Goal: Check status

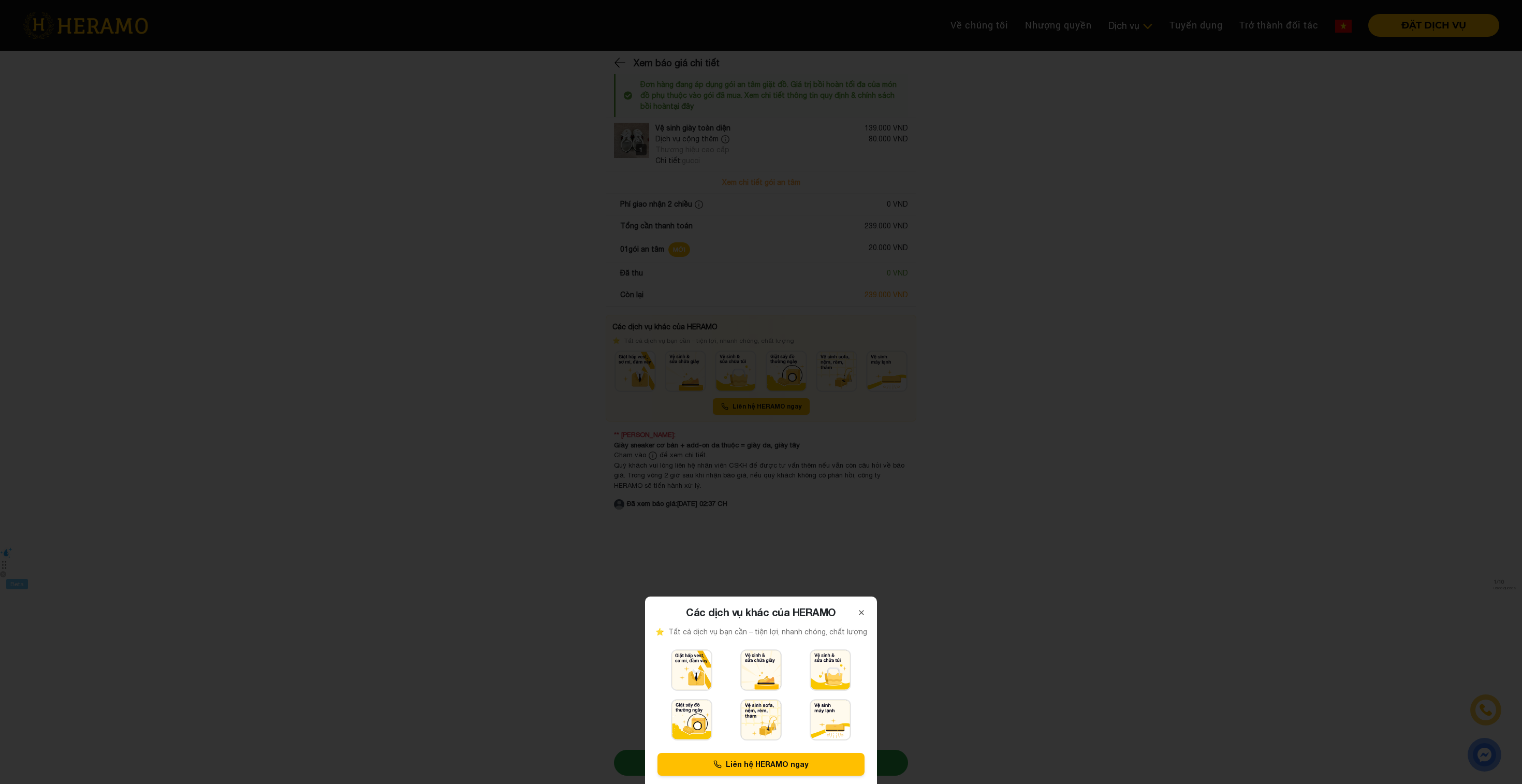
click at [821, 461] on div at bounding box center [761, 392] width 1522 height 784
click at [463, 269] on div at bounding box center [761, 392] width 1522 height 784
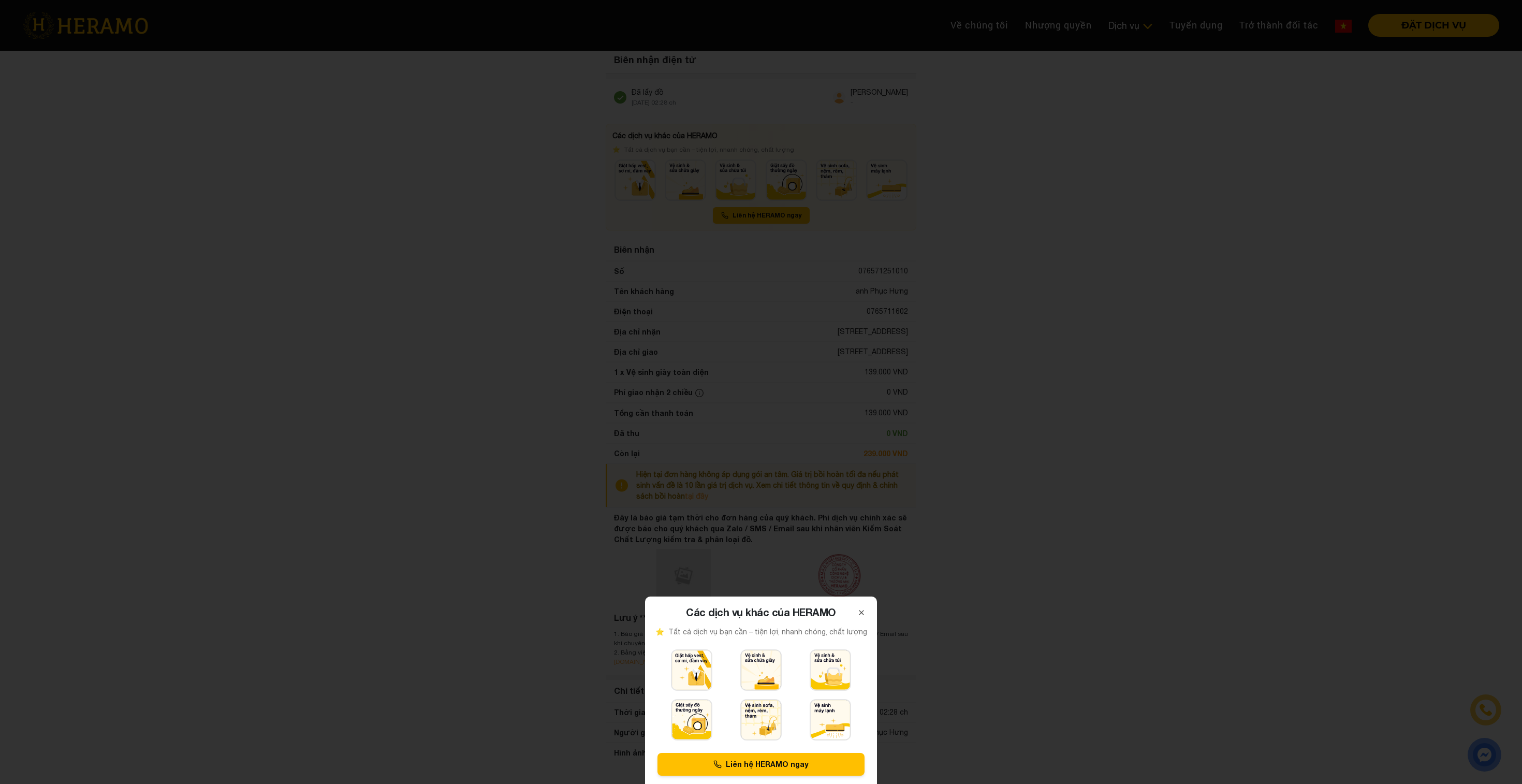
click at [659, 330] on div at bounding box center [761, 392] width 1522 height 784
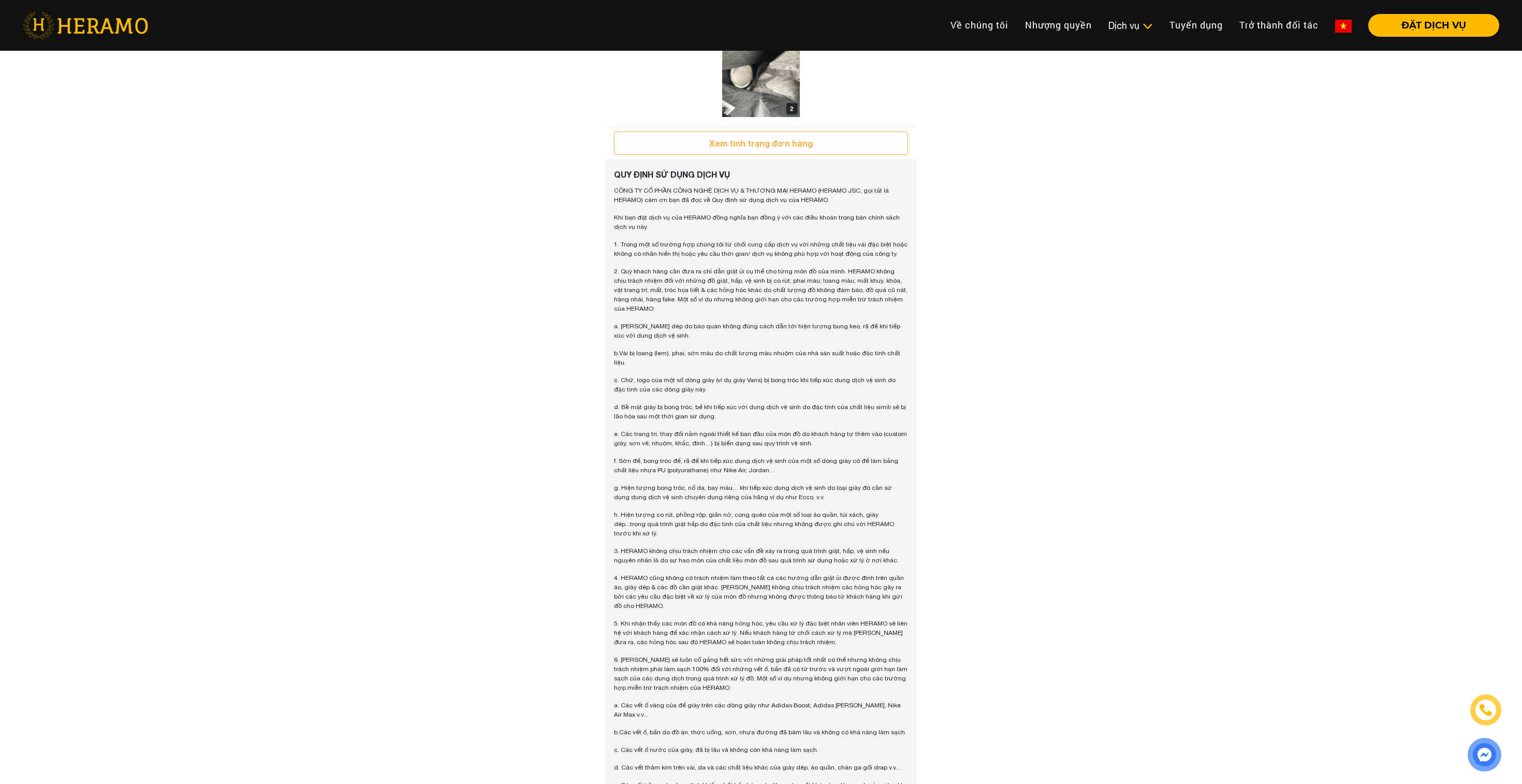
scroll to position [741, 0]
